Goal: Find specific page/section: Find specific page/section

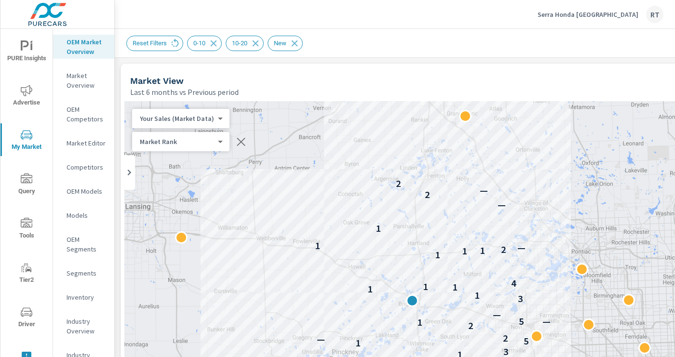
scroll to position [260, 0]
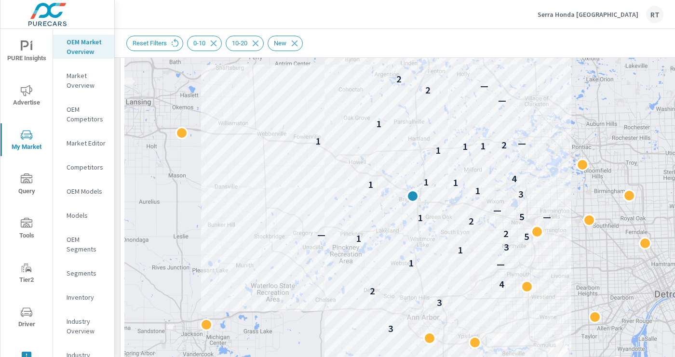
drag, startPoint x: 522, startPoint y: 87, endPoint x: 522, endPoint y: 119, distance: 31.8
click at [522, 119] on div "3 3 2 4 — 1 1 3 1 5 — 2 2 1 5 — — 3 1 1 1 1 4 1 1 1 2 — 1 1 — 2 — 2" at bounding box center [471, 234] width 694 height 536
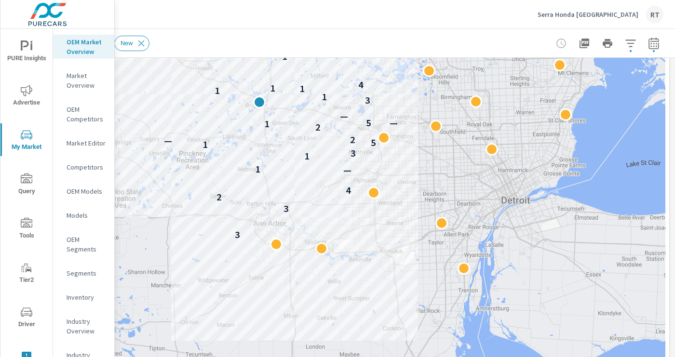
scroll to position [62, 153]
